Goal: Task Accomplishment & Management: Manage account settings

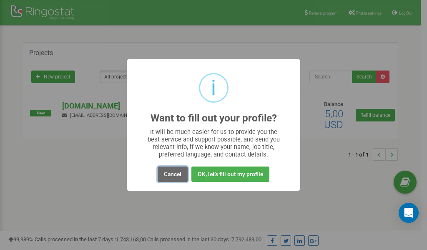
click at [175, 173] on button "Cancel" at bounding box center [173, 173] width 30 height 15
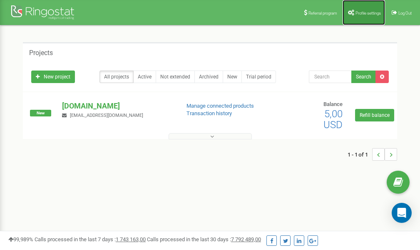
click at [360, 16] on link "Profile settings" at bounding box center [364, 12] width 43 height 25
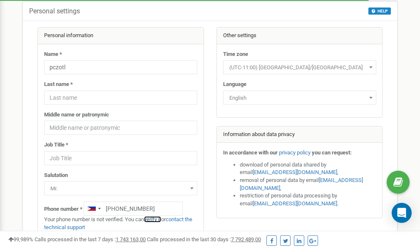
click at [155, 219] on link "verify it" at bounding box center [152, 219] width 17 height 6
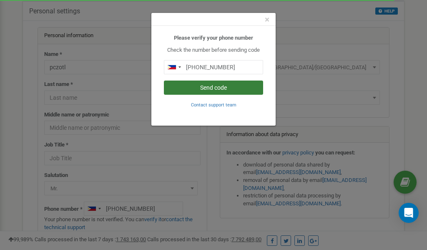
click at [222, 88] on button "Send code" at bounding box center [213, 87] width 99 height 14
